Goal: Find contact information: Find contact information

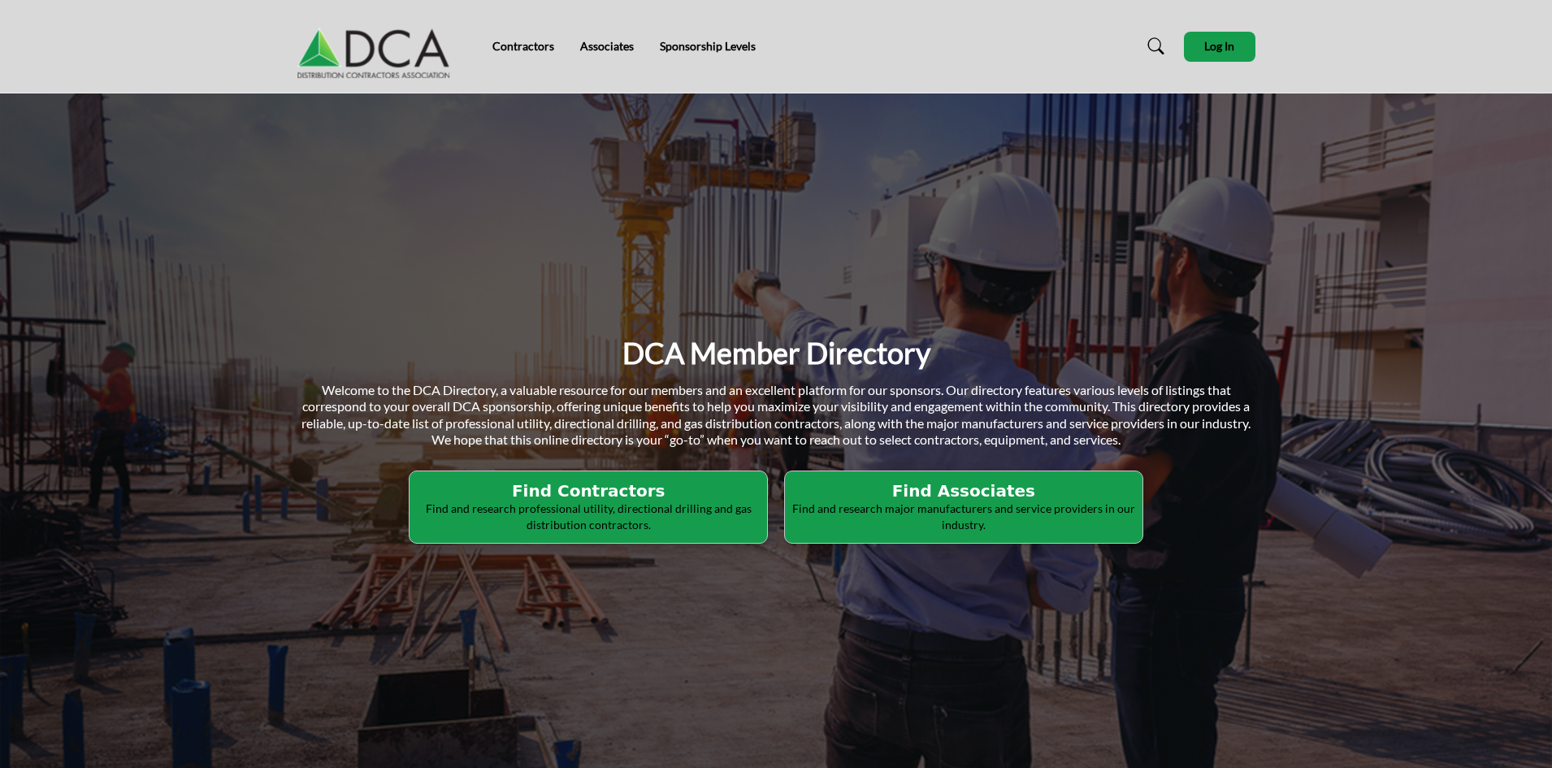
click at [635, 513] on p "Find and research professional utility, directional drilling and gas distributi…" at bounding box center [588, 517] width 348 height 32
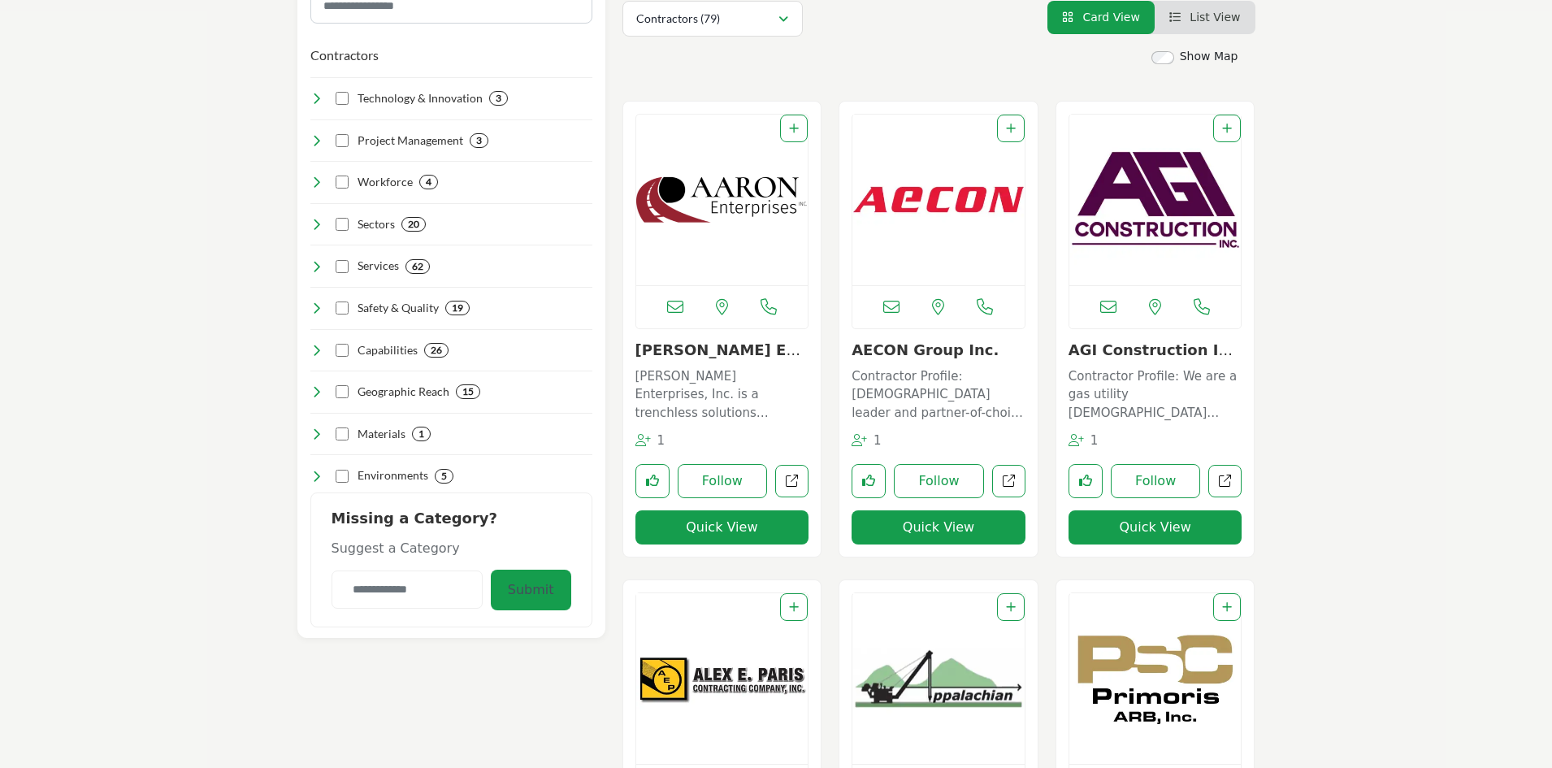
scroll to position [406, 0]
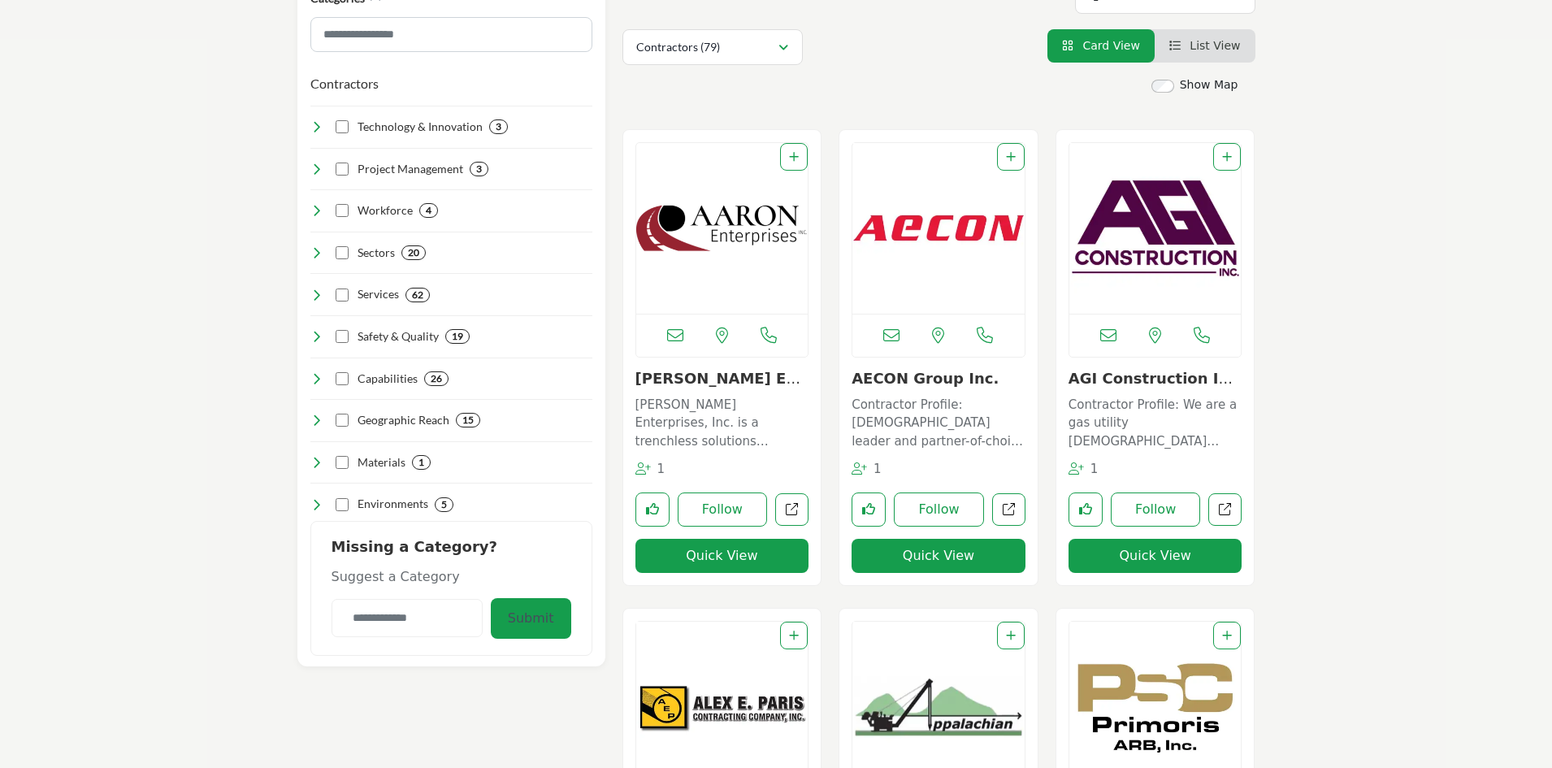
scroll to position [377, 0]
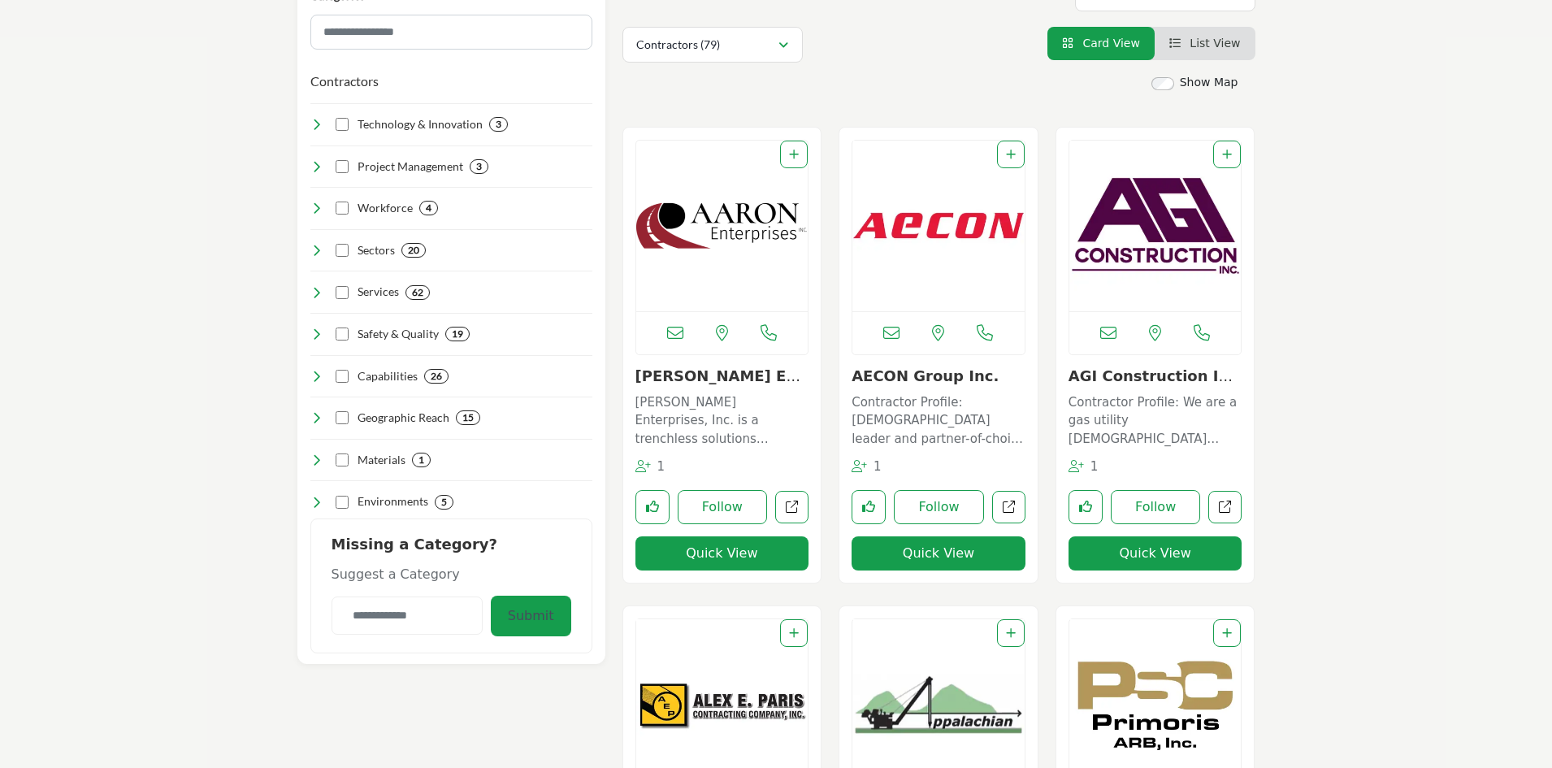
click at [678, 332] on icon at bounding box center [675, 333] width 16 height 16
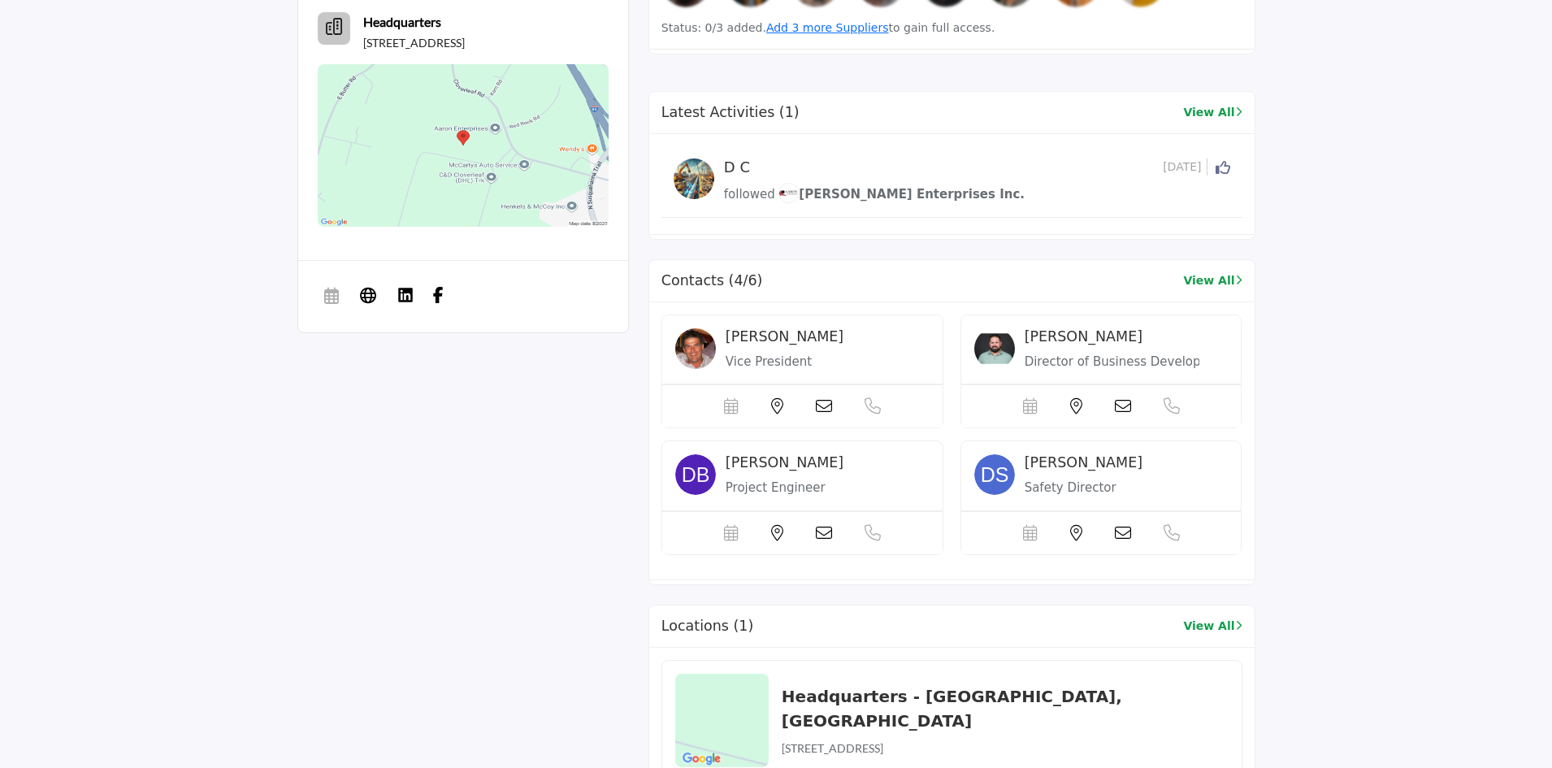
scroll to position [1508, 0]
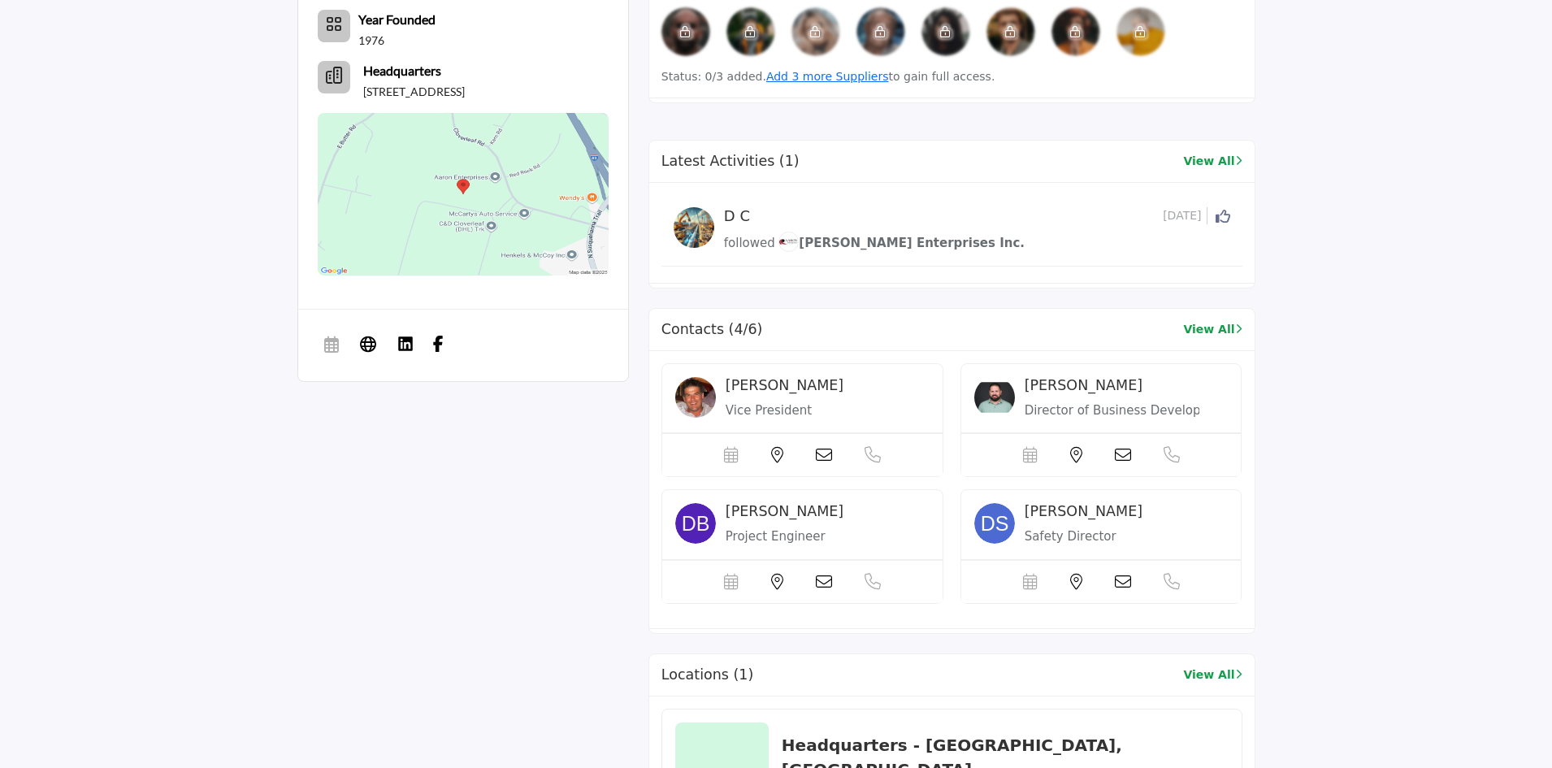
click at [816, 447] on icon at bounding box center [824, 455] width 16 height 16
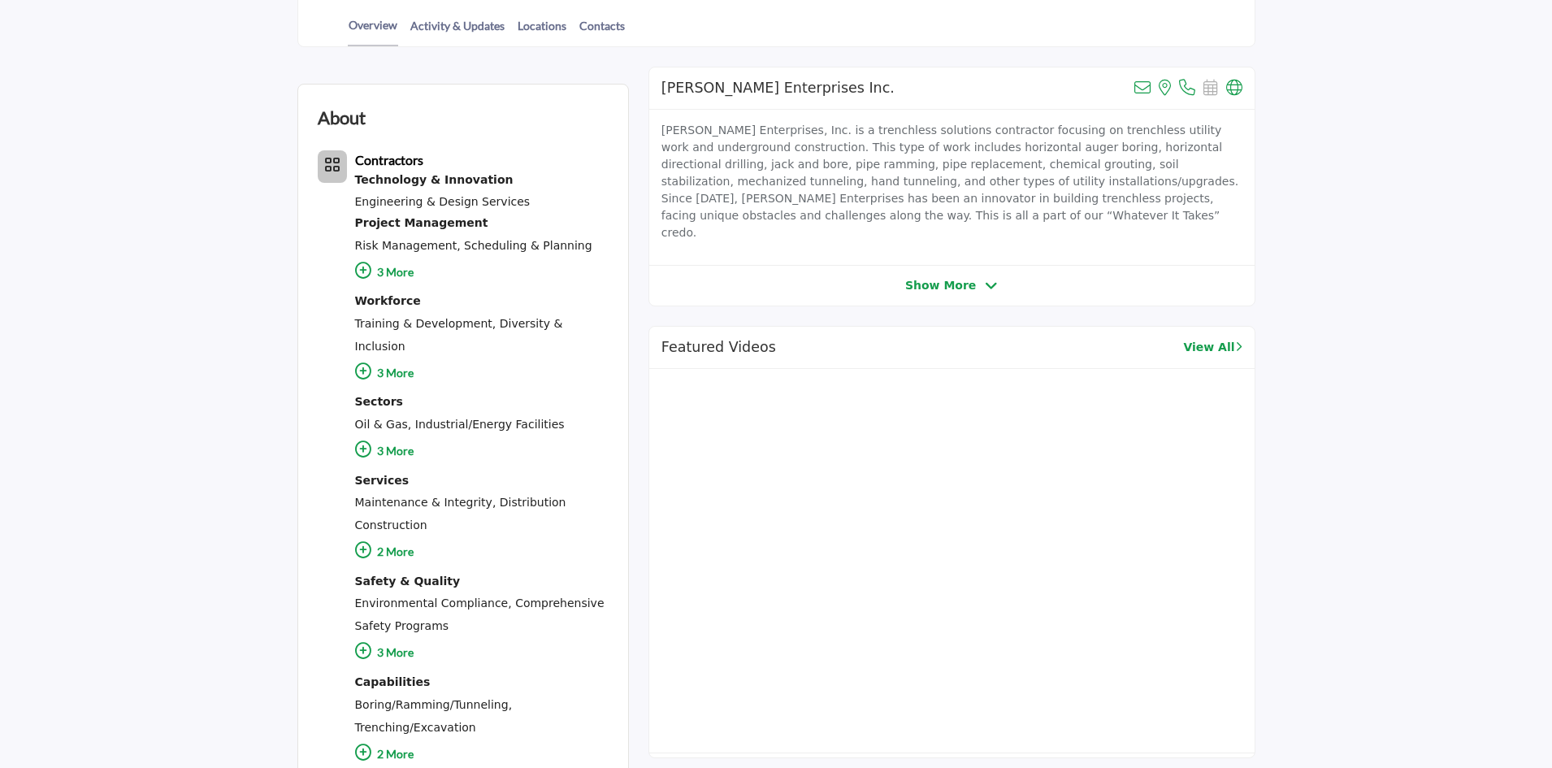
scroll to position [46, 0]
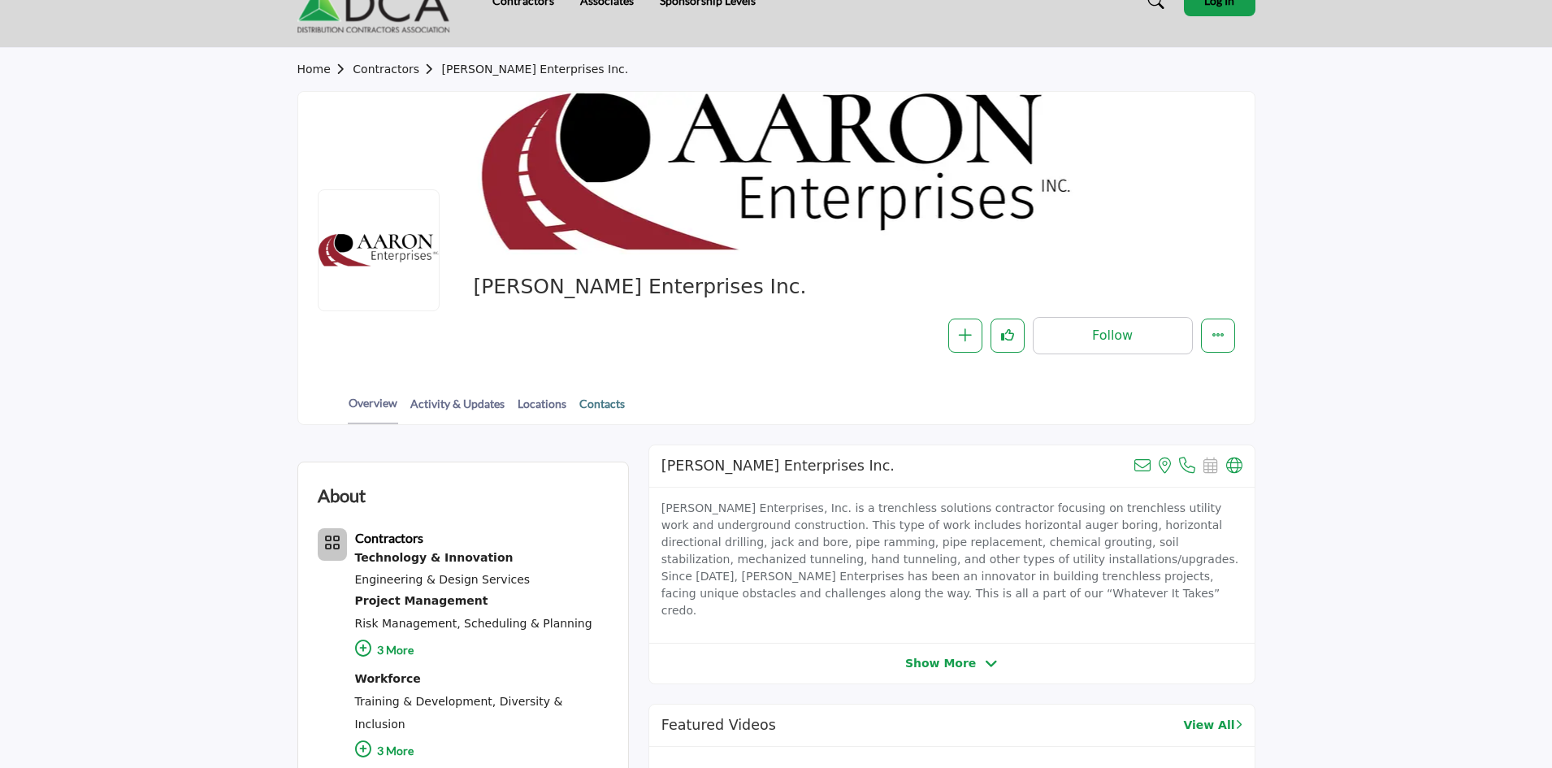
click at [596, 399] on link "Contacts" at bounding box center [602, 409] width 47 height 28
